Goal: Navigation & Orientation: Understand site structure

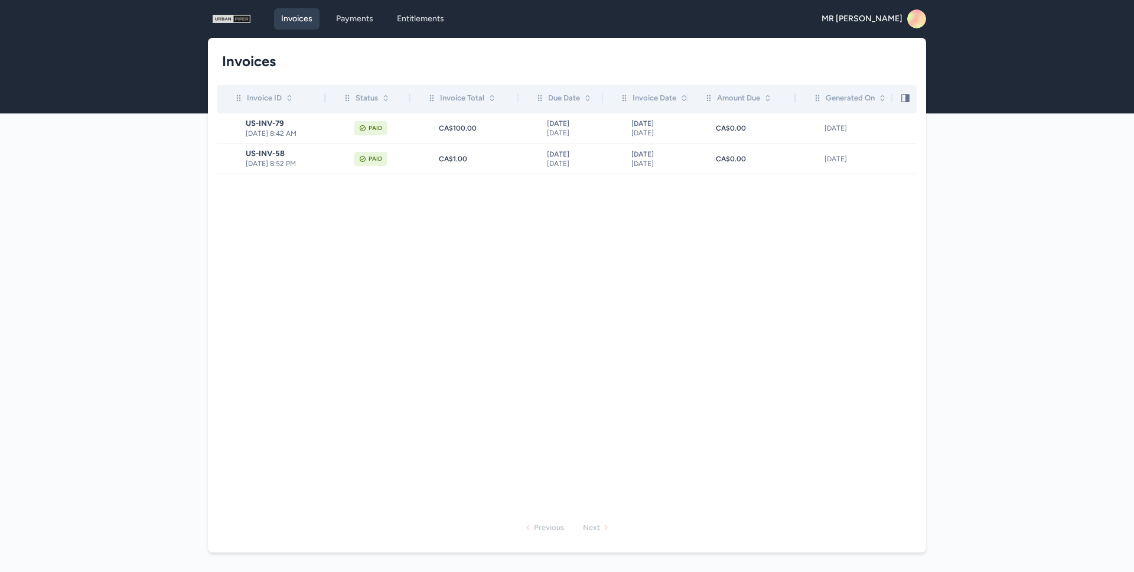
click at [521, 261] on div "Invoice ID Status Invoice Total Due Date Invoice Date Amount Due Generated On U…" at bounding box center [566, 298] width 699 height 427
click at [539, 52] on h1 "Invoices" at bounding box center [562, 61] width 680 height 19
click at [357, 21] on link "Payments" at bounding box center [354, 18] width 51 height 21
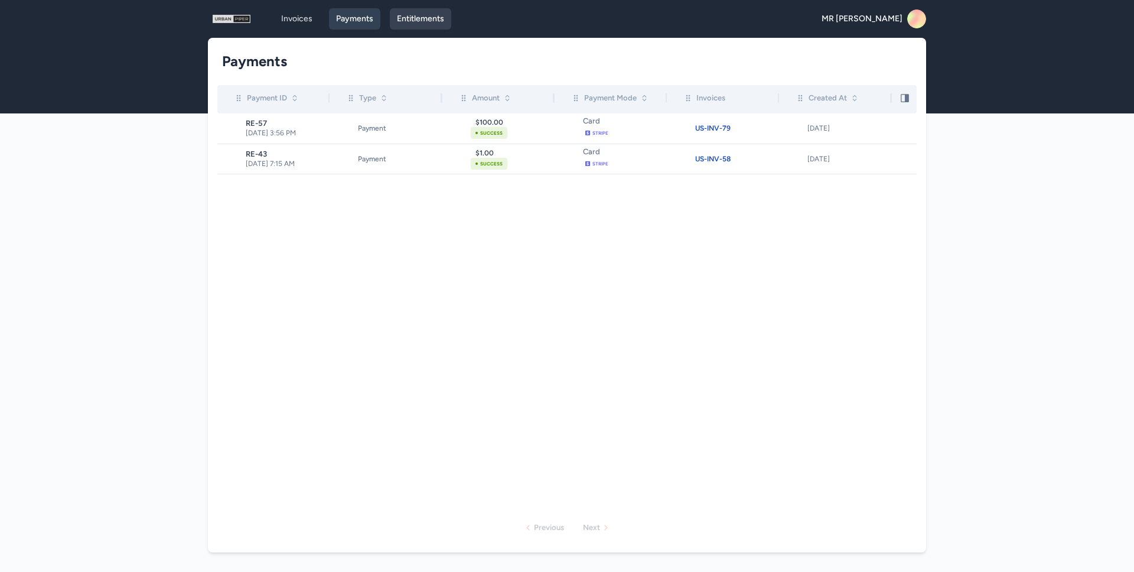
click at [409, 25] on link "Entitlements" at bounding box center [420, 18] width 61 height 21
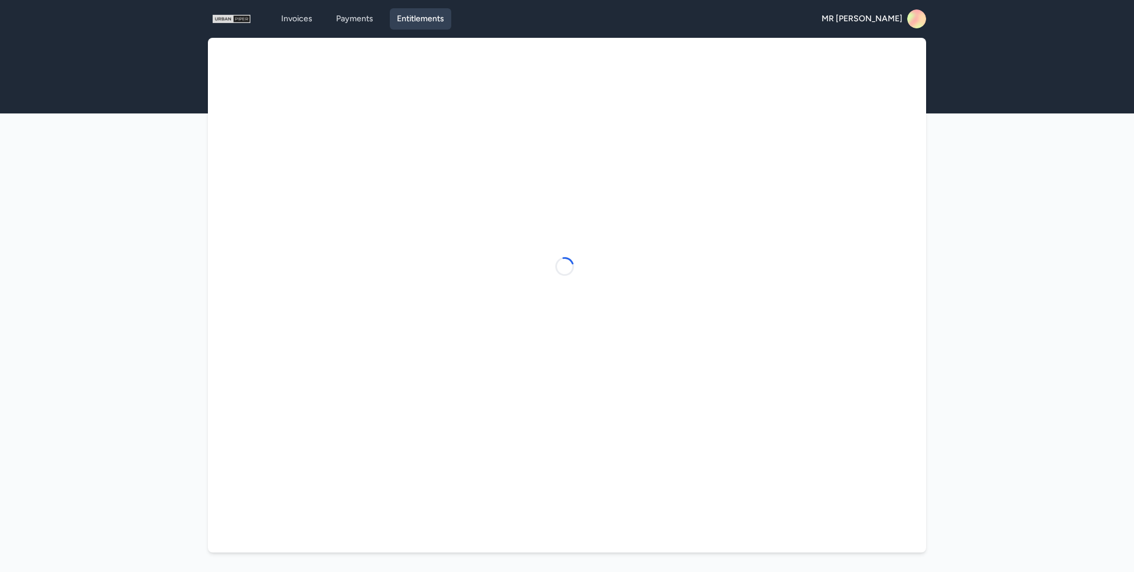
click at [913, 16] on icon at bounding box center [911, 22] width 26 height 28
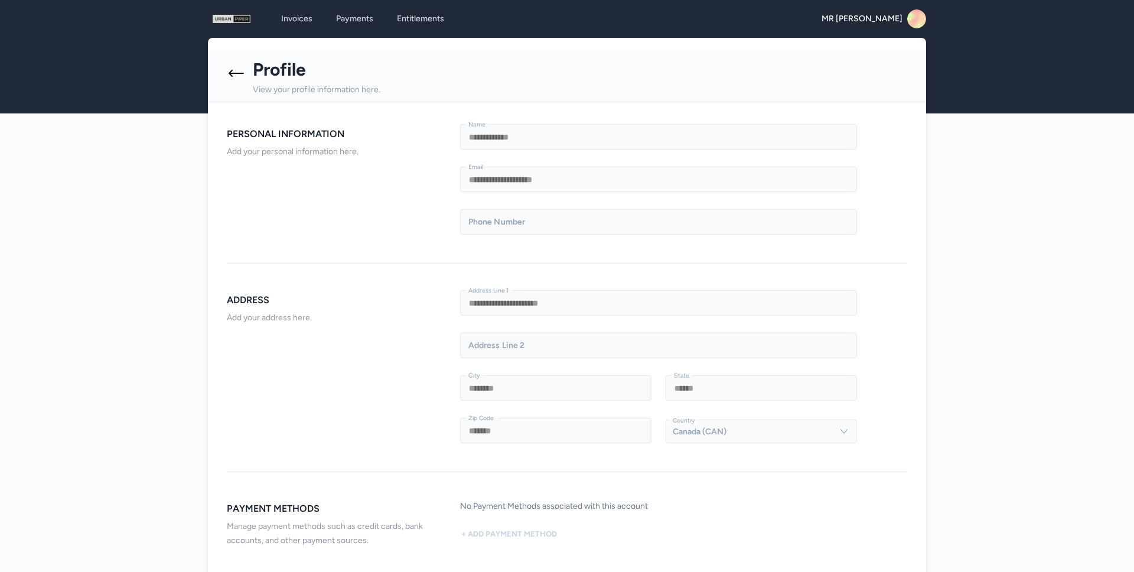
scroll to position [54, 0]
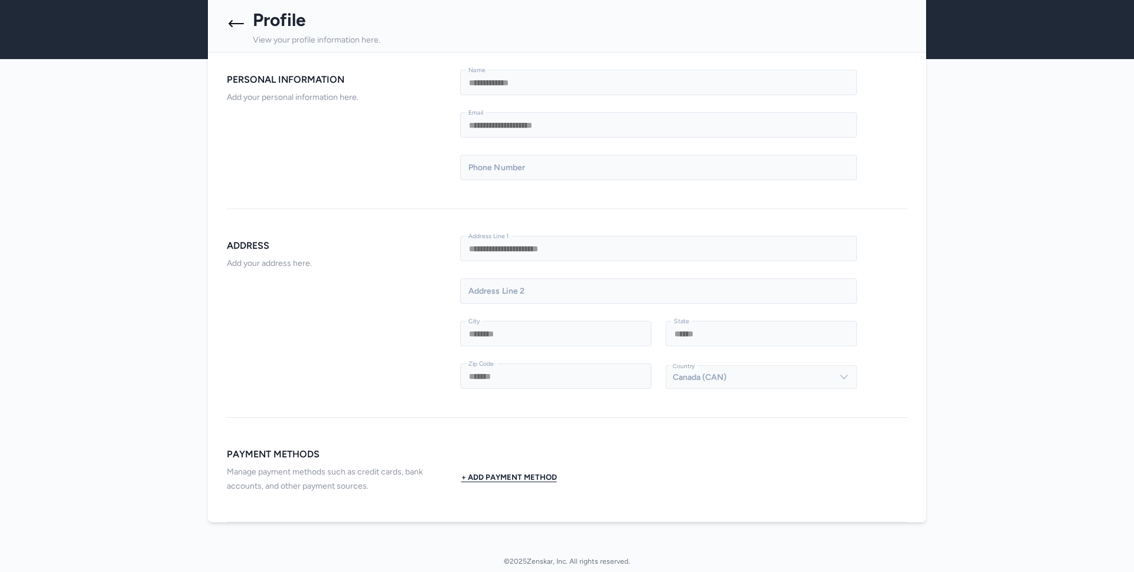
click at [490, 477] on button "+ Add Payment Method" at bounding box center [509, 477] width 98 height 24
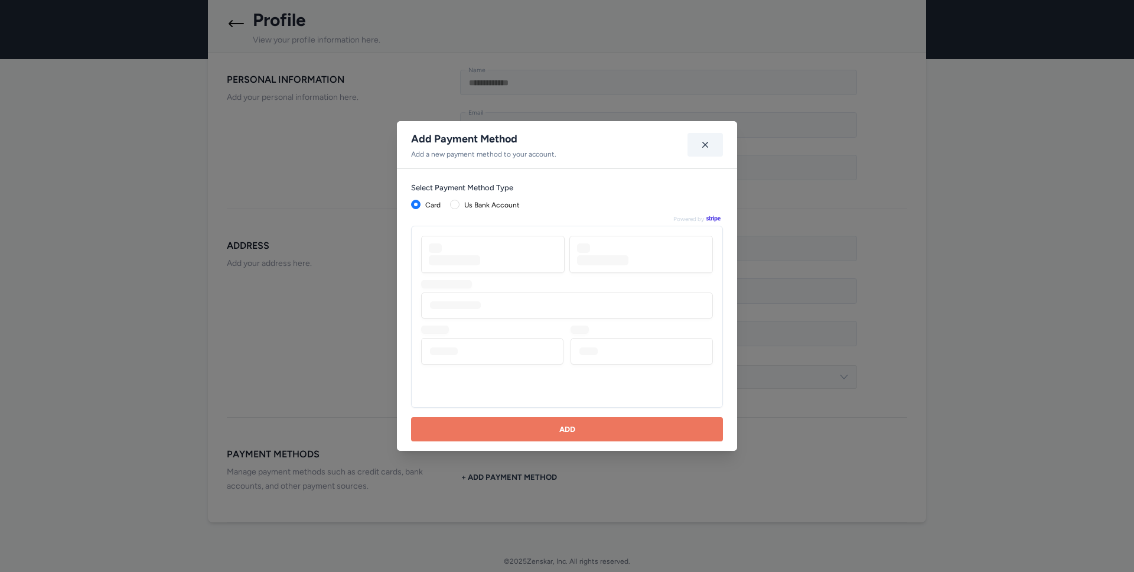
click at [700, 143] on icon "button" at bounding box center [705, 145] width 12 height 12
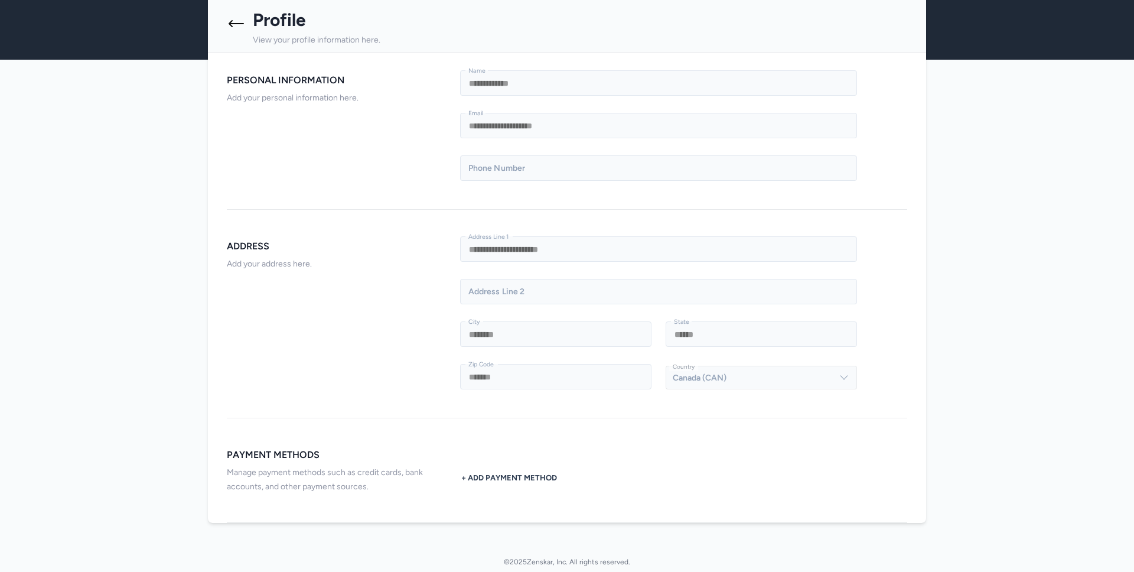
scroll to position [0, 0]
